Goal: Obtain resource: Obtain resource

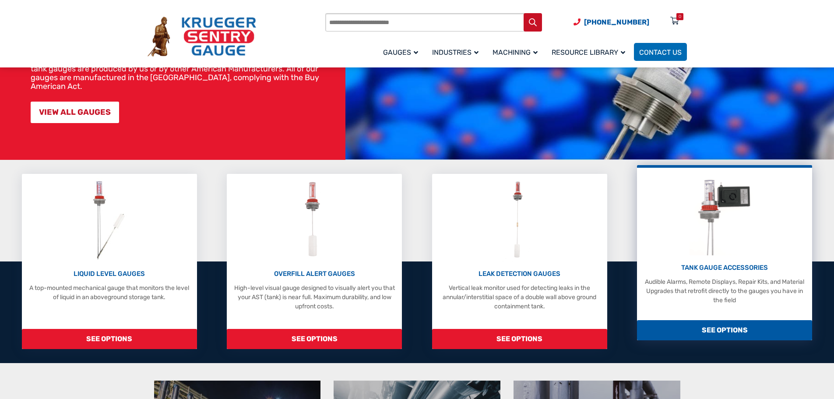
scroll to position [131, 0]
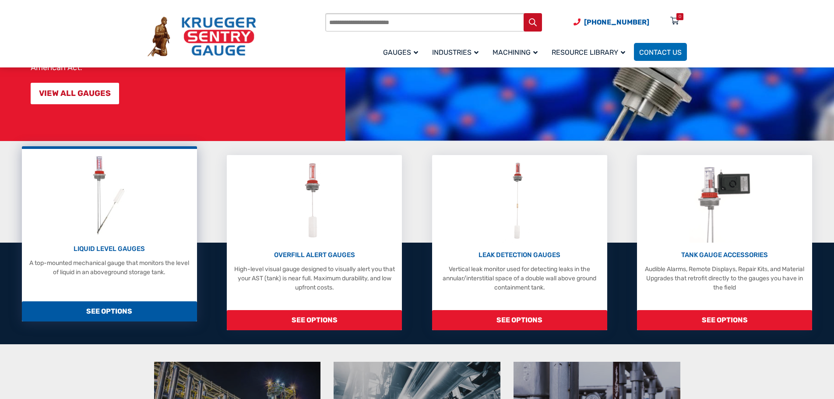
click at [103, 254] on div "LIQUID LEVEL GAUGES A top-mounted mechanical gauge that monitors the level of l…" at bounding box center [109, 260] width 166 height 33
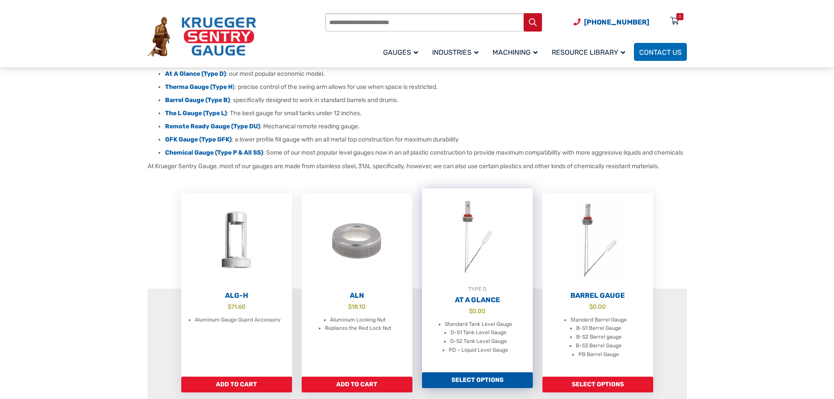
scroll to position [131, 0]
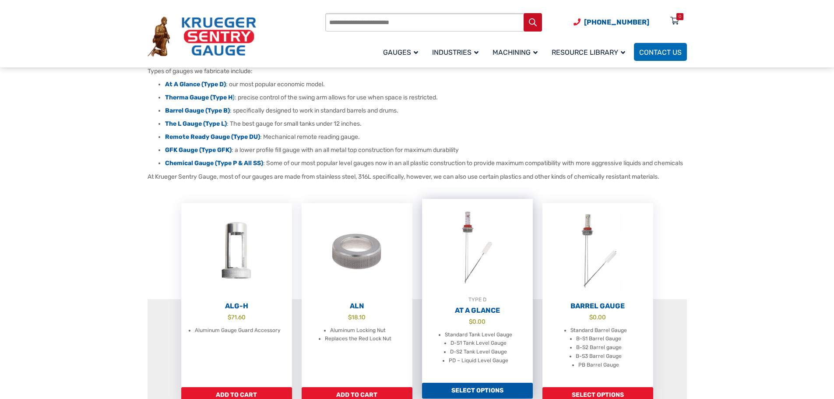
click at [476, 315] on h2 "At A Glance" at bounding box center [477, 310] width 111 height 9
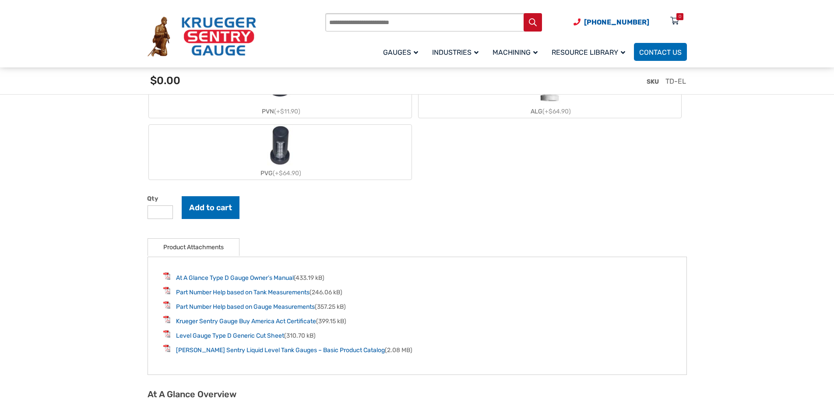
scroll to position [1051, 0]
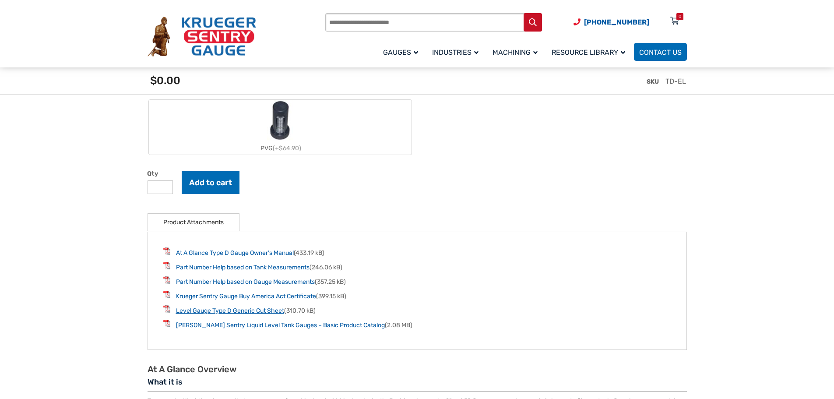
click at [228, 313] on link "Level Gauge Type D Generic Cut Sheet" at bounding box center [230, 310] width 108 height 7
